Goal: Task Accomplishment & Management: Complete application form

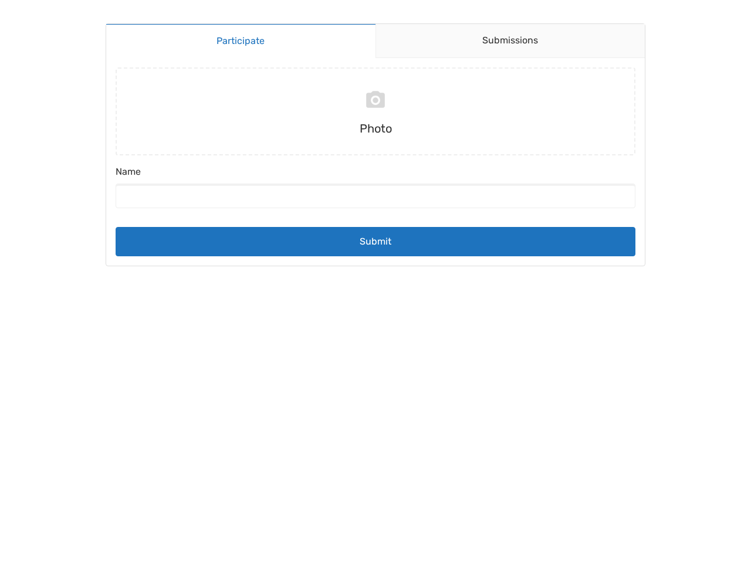
click at [376, 162] on div "Photo Name" at bounding box center [375, 143] width 529 height 150
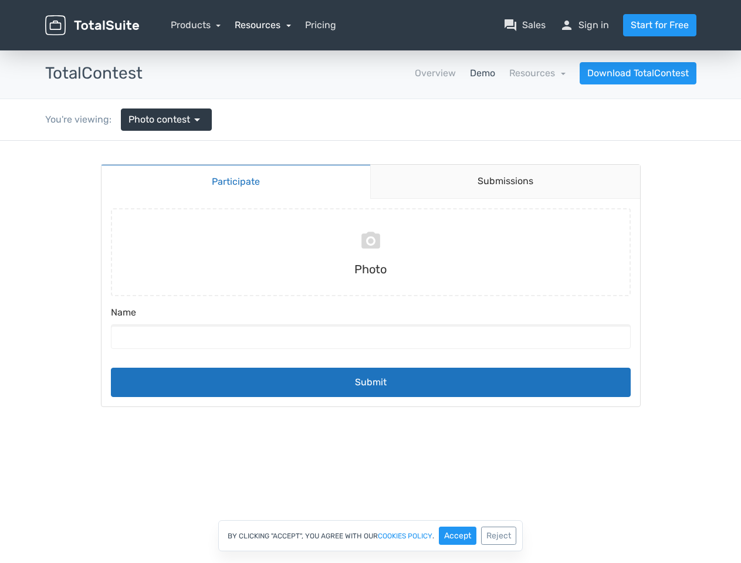
click at [262, 25] on link "Resources" at bounding box center [263, 24] width 56 height 11
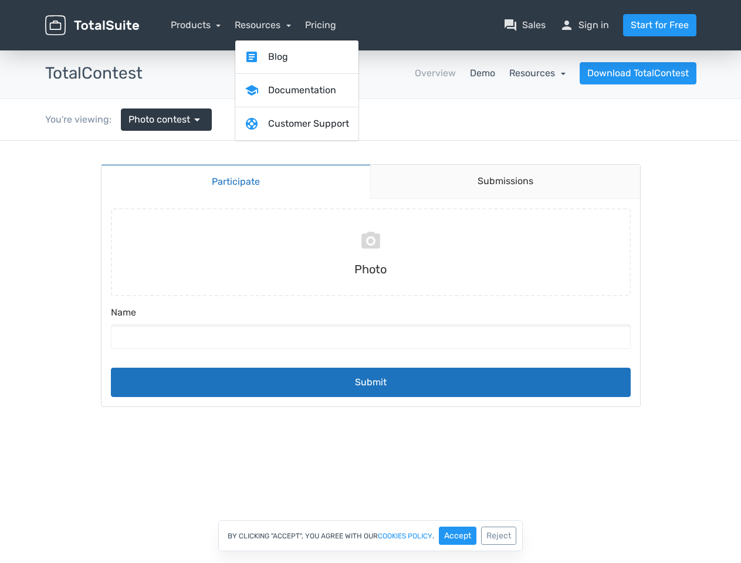
click at [538, 73] on link "Resources" at bounding box center [537, 73] width 56 height 11
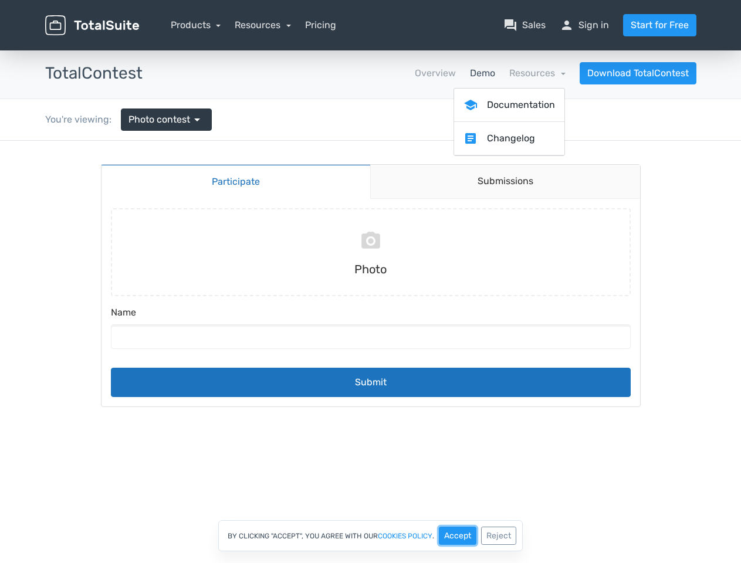
click at [458, 536] on button "Accept" at bounding box center [458, 536] width 38 height 18
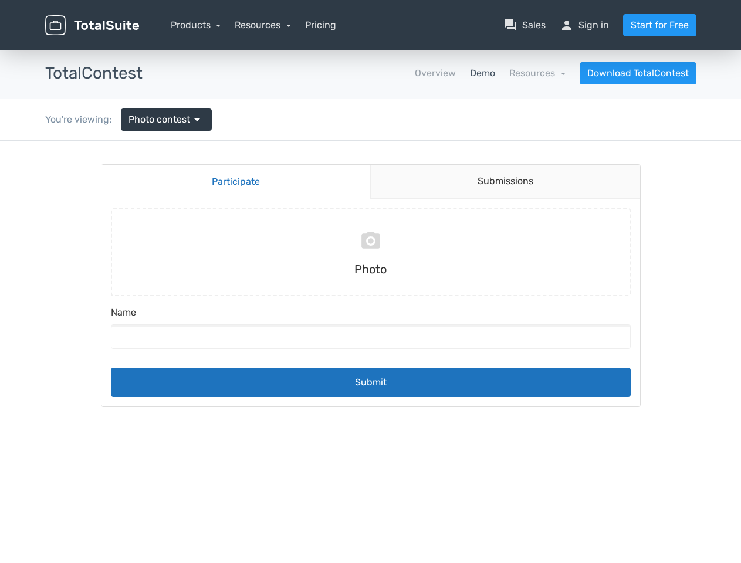
click at [499, 536] on div at bounding box center [370, 422] width 741 height 563
